Goal: Transaction & Acquisition: Subscribe to service/newsletter

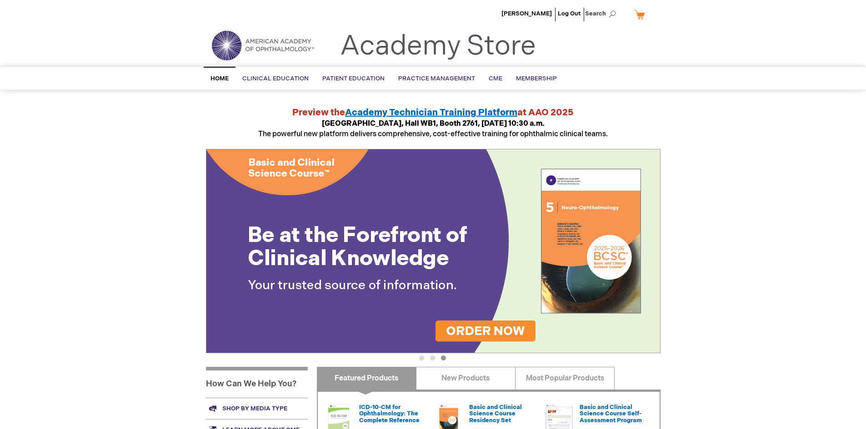
click at [224, 81] on span "Home" at bounding box center [219, 78] width 18 height 7
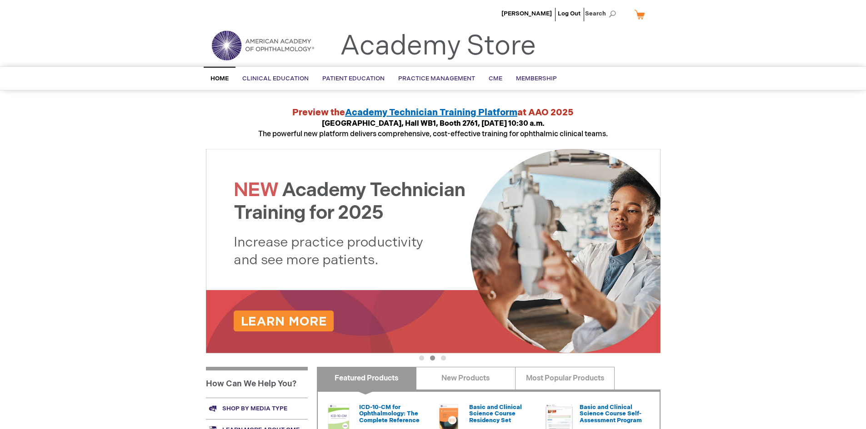
click at [217, 79] on span "Home" at bounding box center [219, 78] width 18 height 7
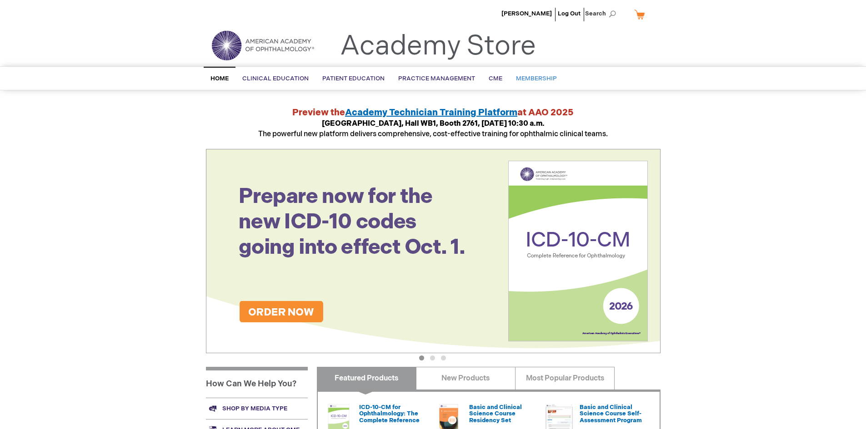
click at [529, 79] on span "Membership" at bounding box center [536, 78] width 41 height 7
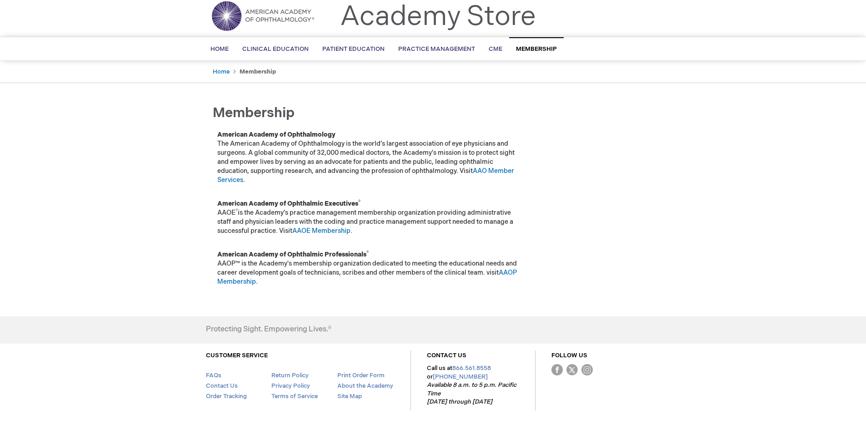
scroll to position [45, 0]
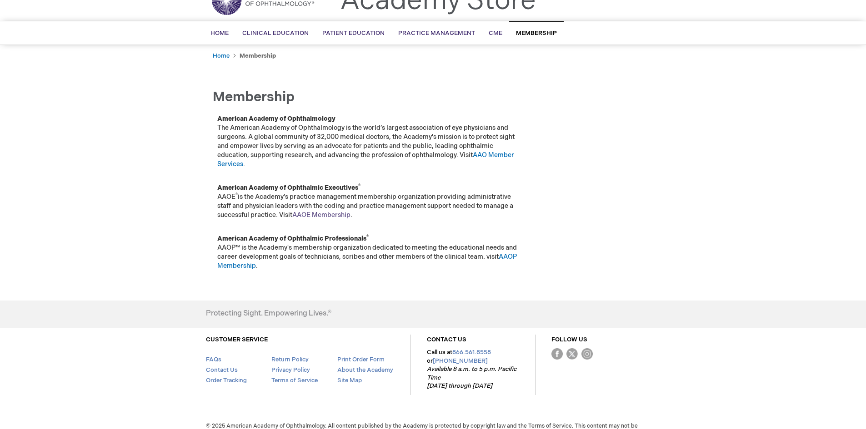
click at [325, 217] on link "AAOE Membership" at bounding box center [321, 215] width 58 height 8
